Goal: Task Accomplishment & Management: Manage account settings

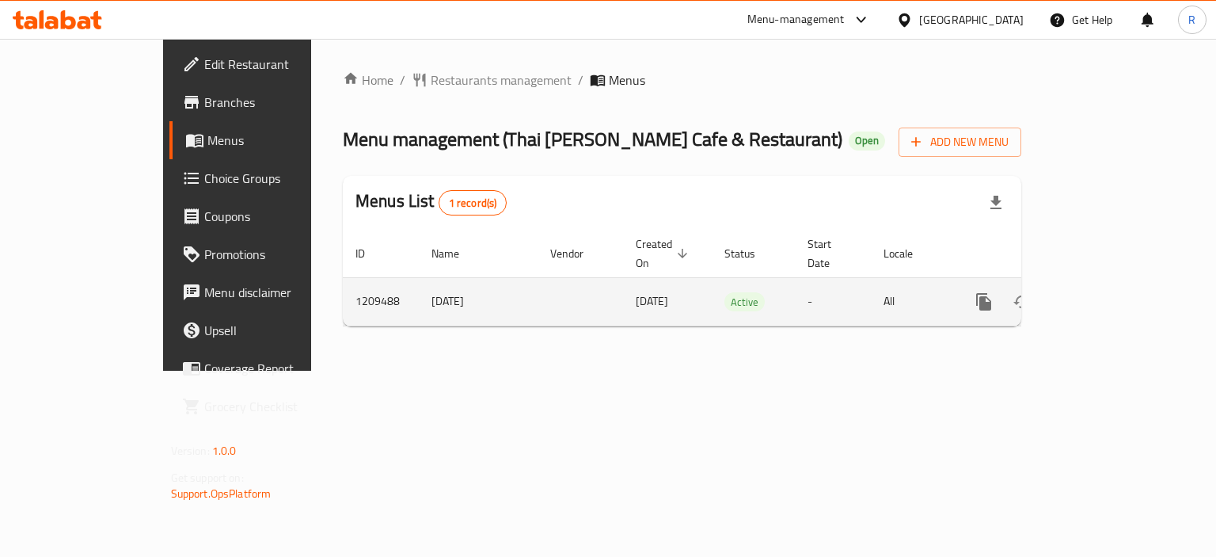
click at [1105, 294] on icon "enhanced table" at bounding box center [1098, 301] width 14 height 14
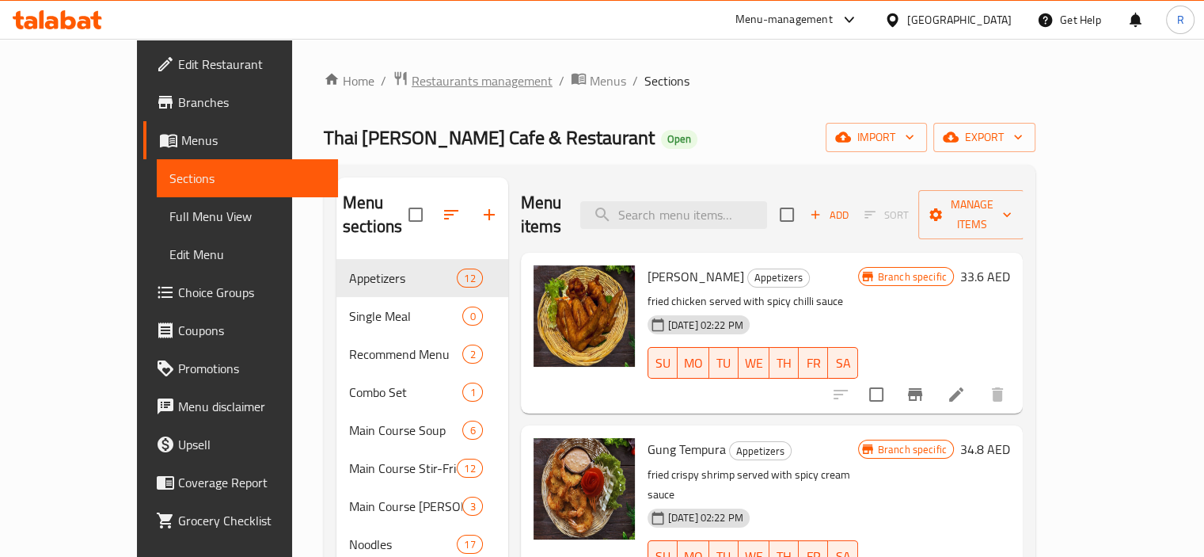
click at [412, 71] on span "Restaurants management" at bounding box center [482, 80] width 141 height 19
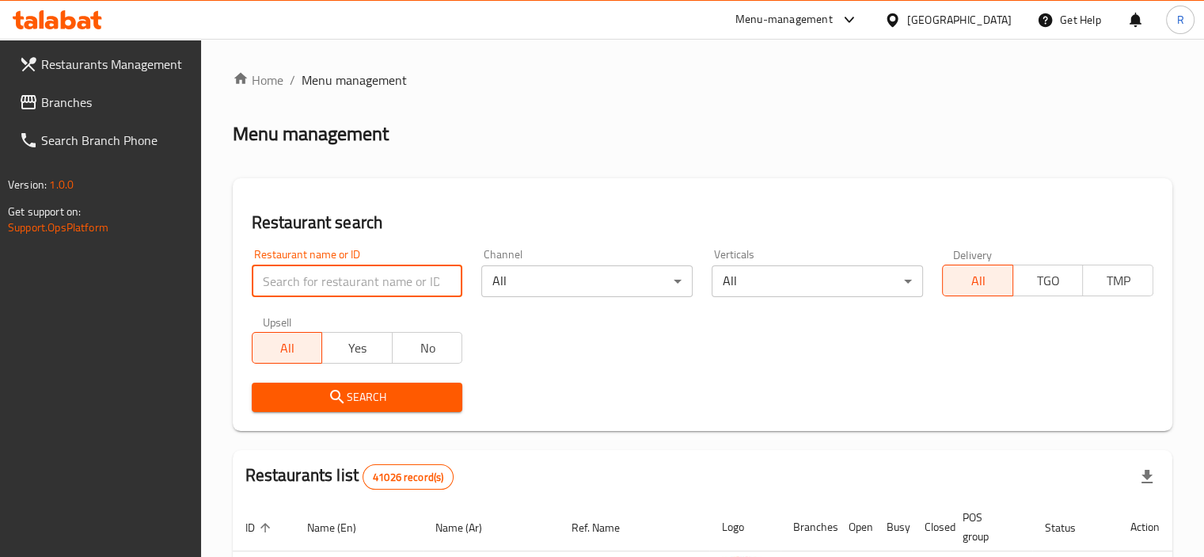
paste input "655031"
type input "655031"
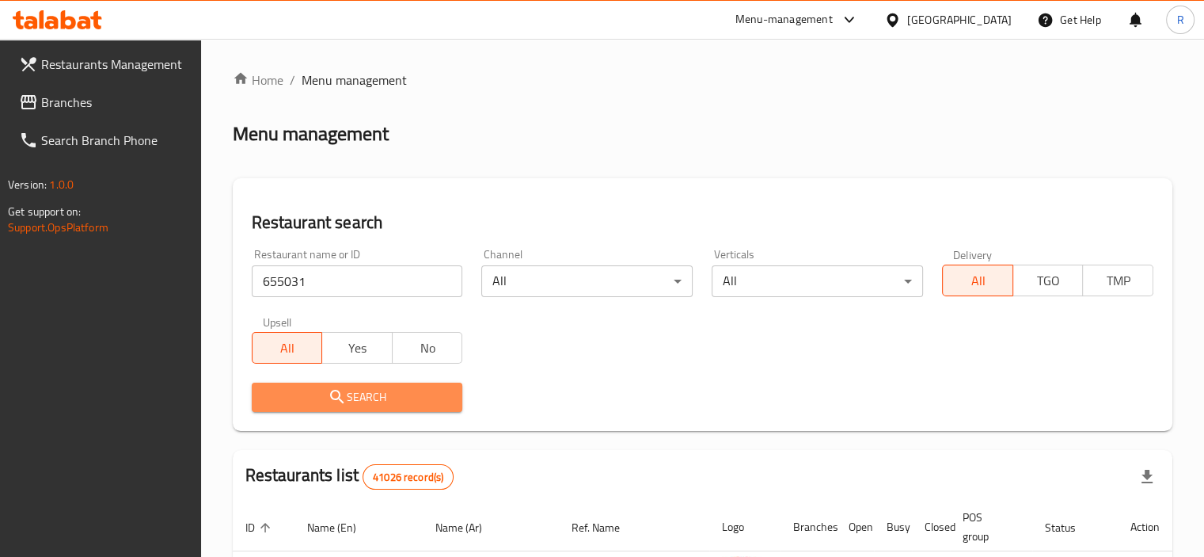
click at [374, 401] on span "Search" at bounding box center [357, 397] width 186 height 20
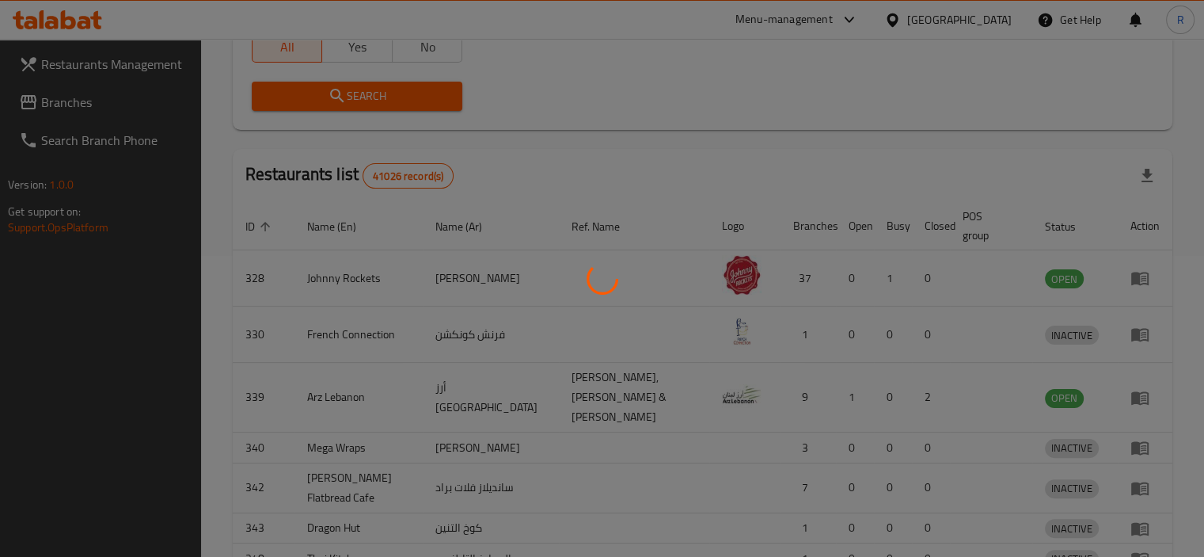
scroll to position [136, 0]
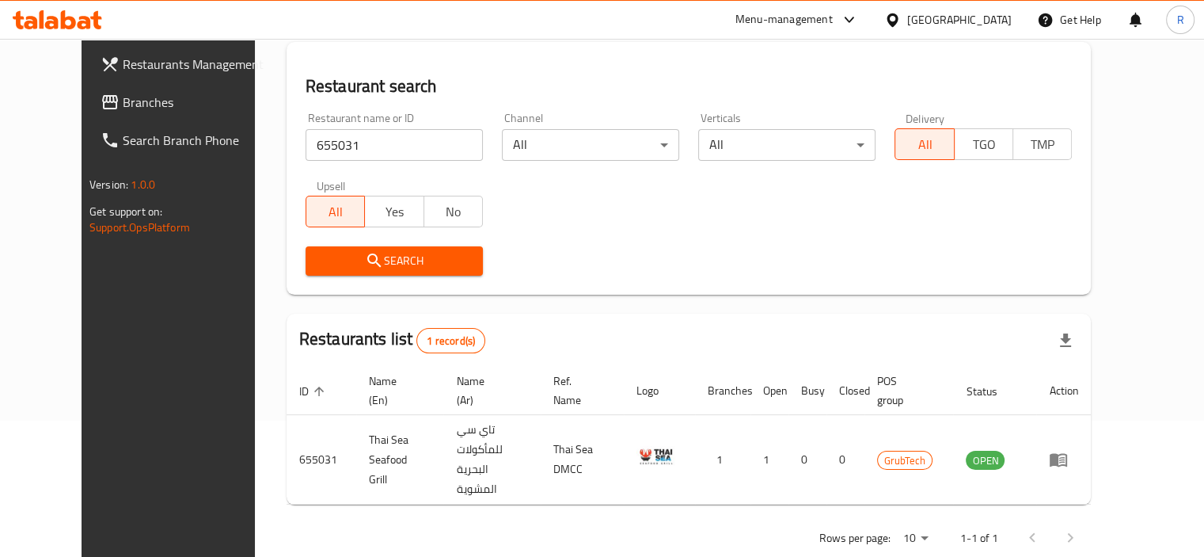
click at [621, 267] on div "Search" at bounding box center [689, 261] width 786 height 48
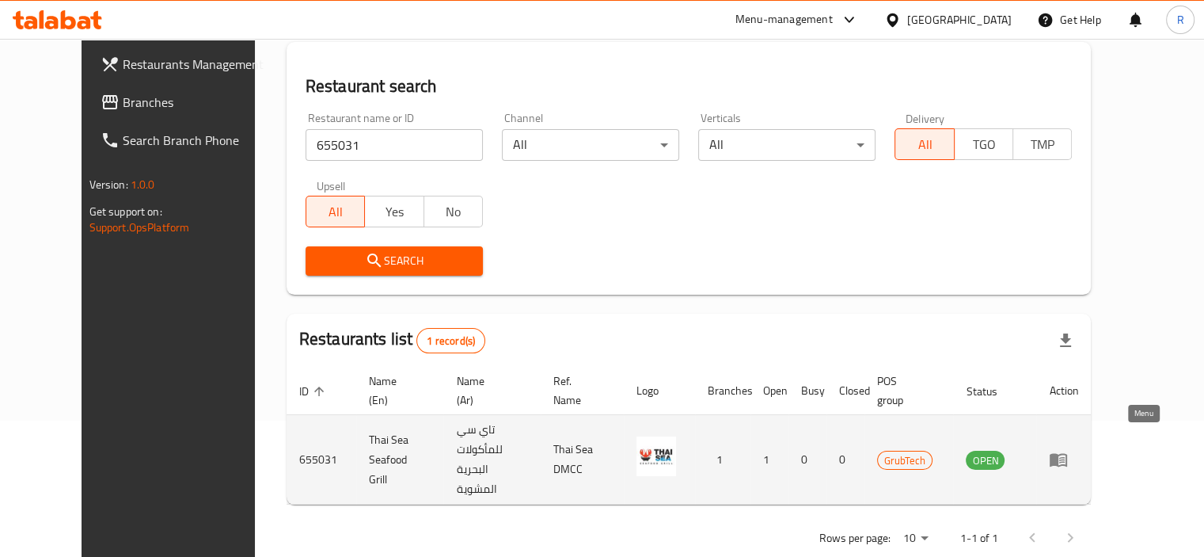
click at [1067, 454] on icon "enhanced table" at bounding box center [1058, 460] width 17 height 13
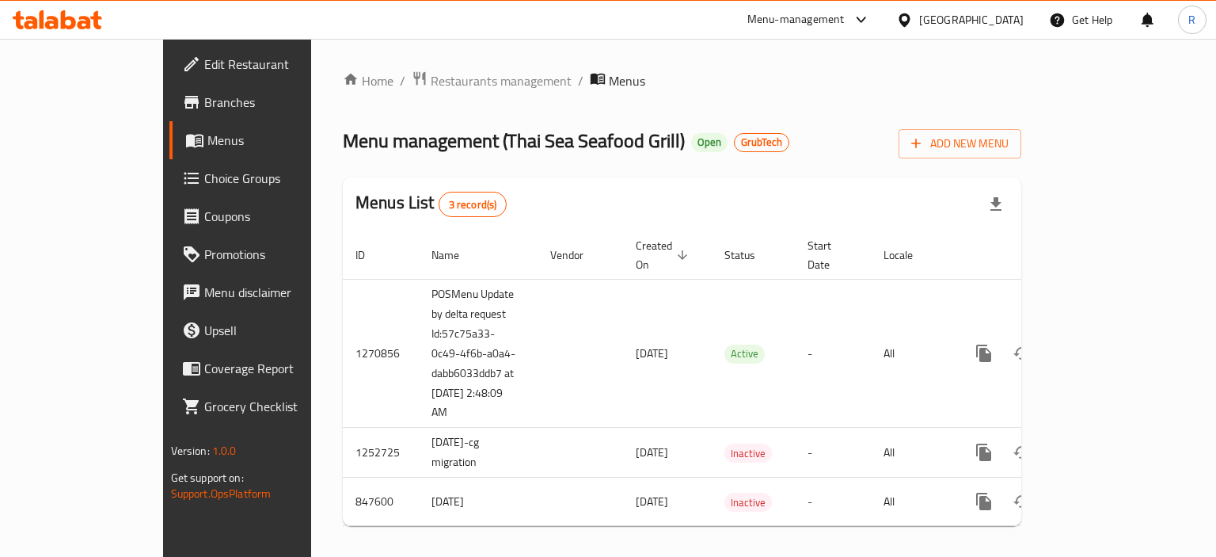
click at [204, 60] on span "Edit Restaurant" at bounding box center [279, 64] width 150 height 19
